Goal: Book appointment/travel/reservation

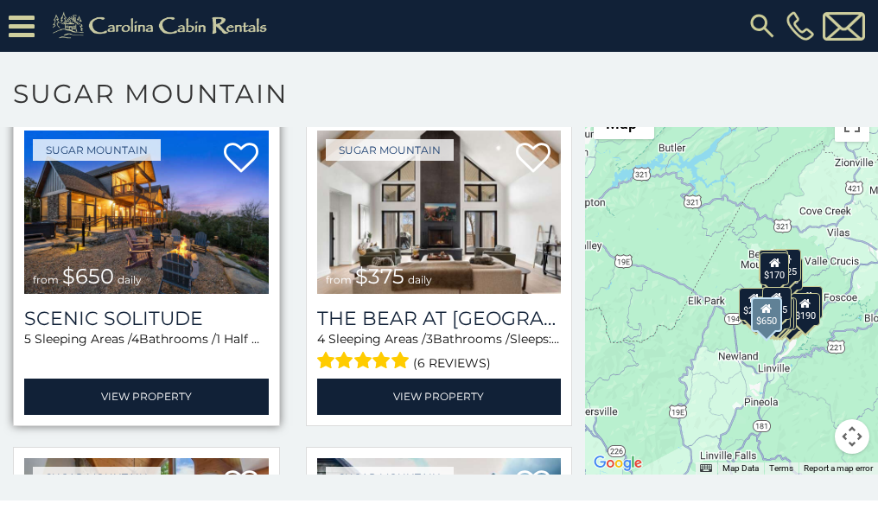
scroll to position [86, 0]
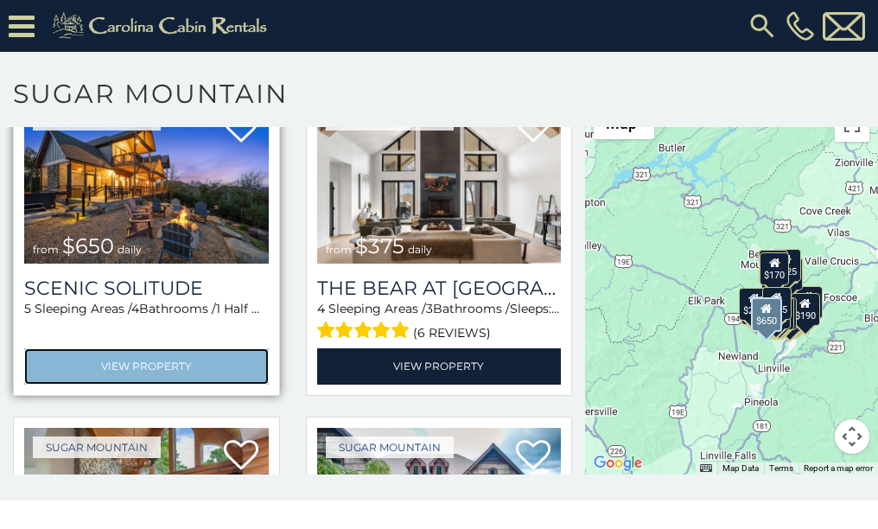
click at [175, 366] on link "View Property" at bounding box center [146, 365] width 245 height 35
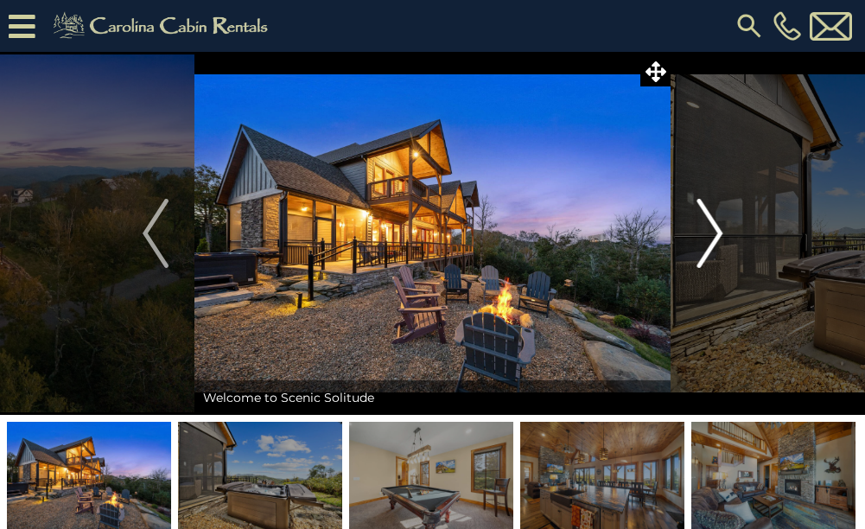
click at [718, 220] on img "Next" at bounding box center [710, 233] width 26 height 69
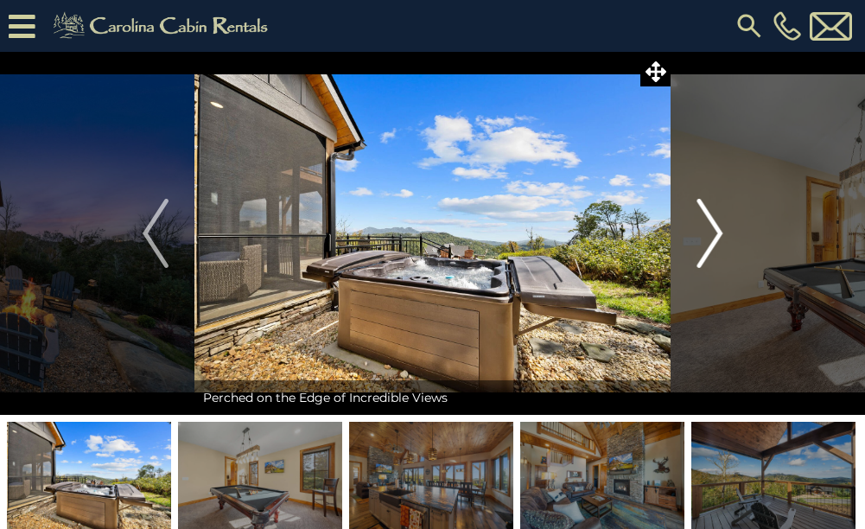
click at [717, 222] on img "Next" at bounding box center [710, 233] width 26 height 69
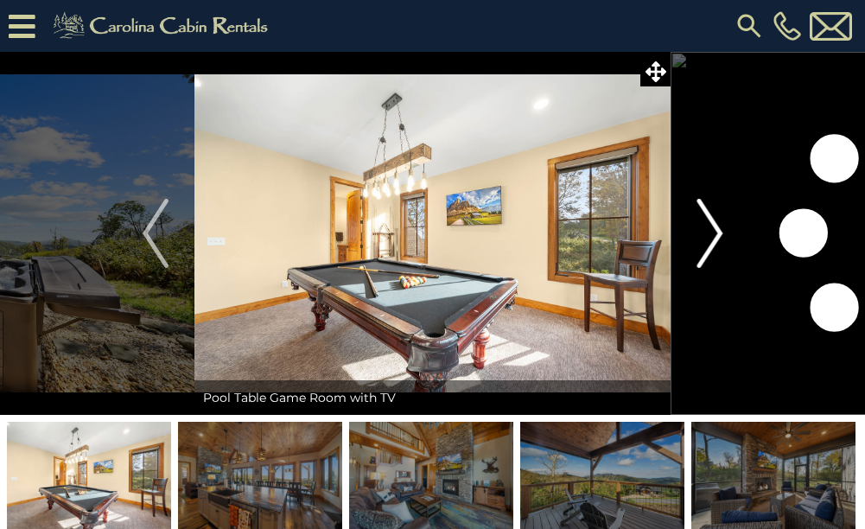
click at [717, 222] on img "Next" at bounding box center [710, 233] width 26 height 69
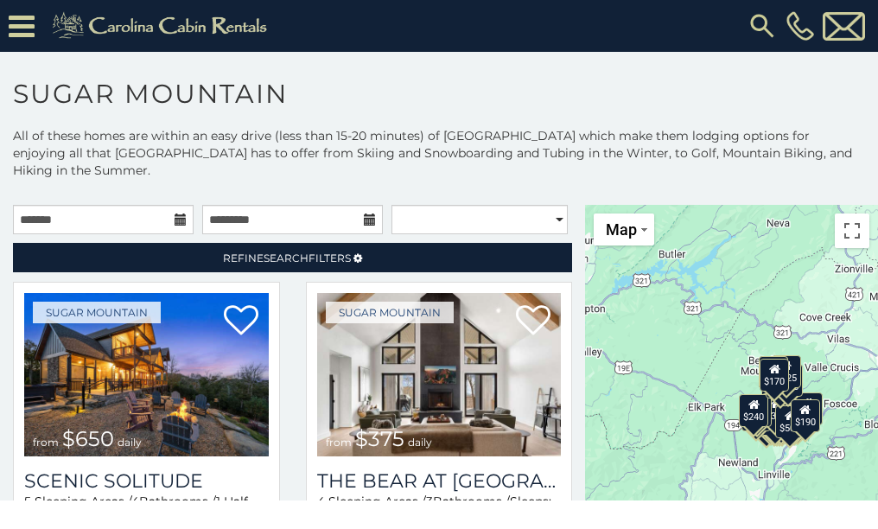
click at [175, 220] on icon at bounding box center [181, 220] width 12 height 12
click at [175, 221] on icon at bounding box center [181, 220] width 12 height 12
click at [198, 214] on div at bounding box center [292, 219] width 189 height 29
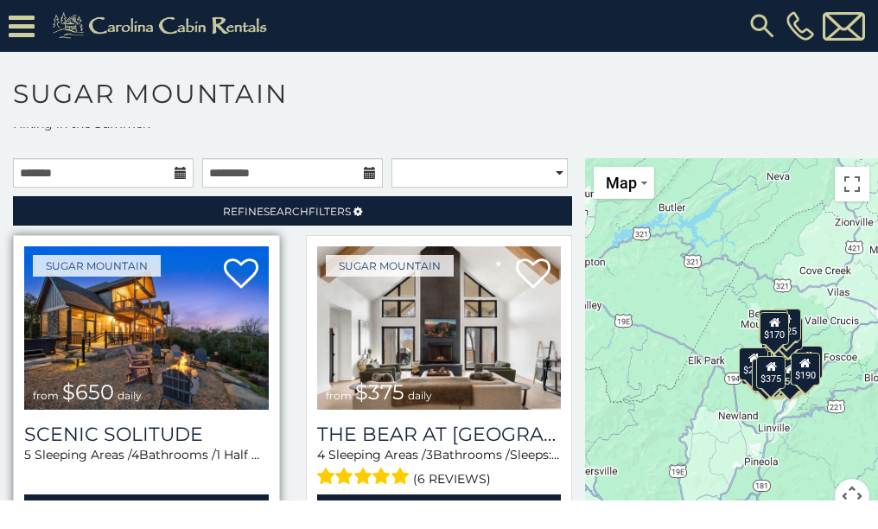
scroll to position [86, 0]
